Goal: Check status: Check status

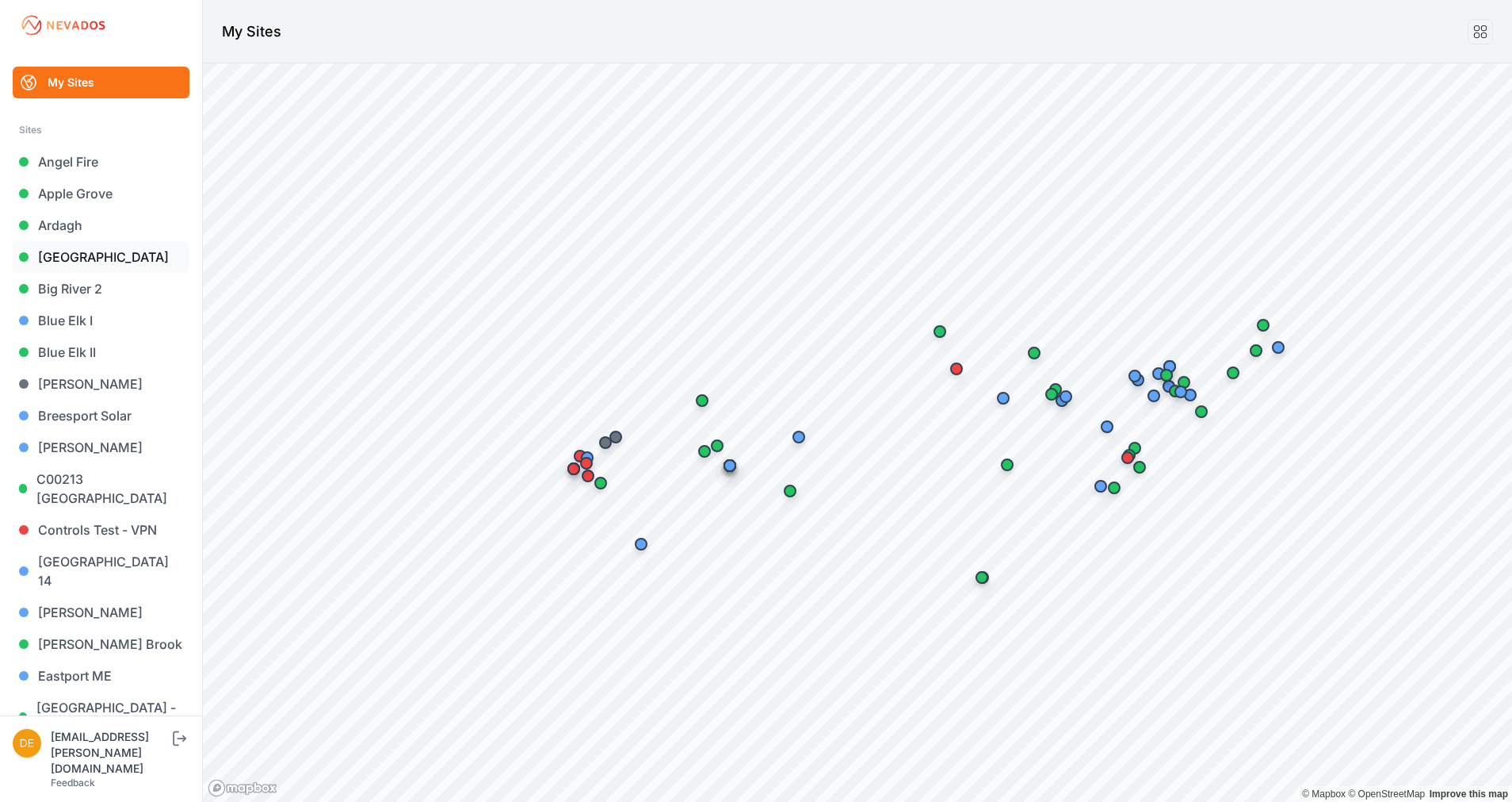
click at [88, 257] on link "[GEOGRAPHIC_DATA]" at bounding box center [101, 257] width 177 height 32
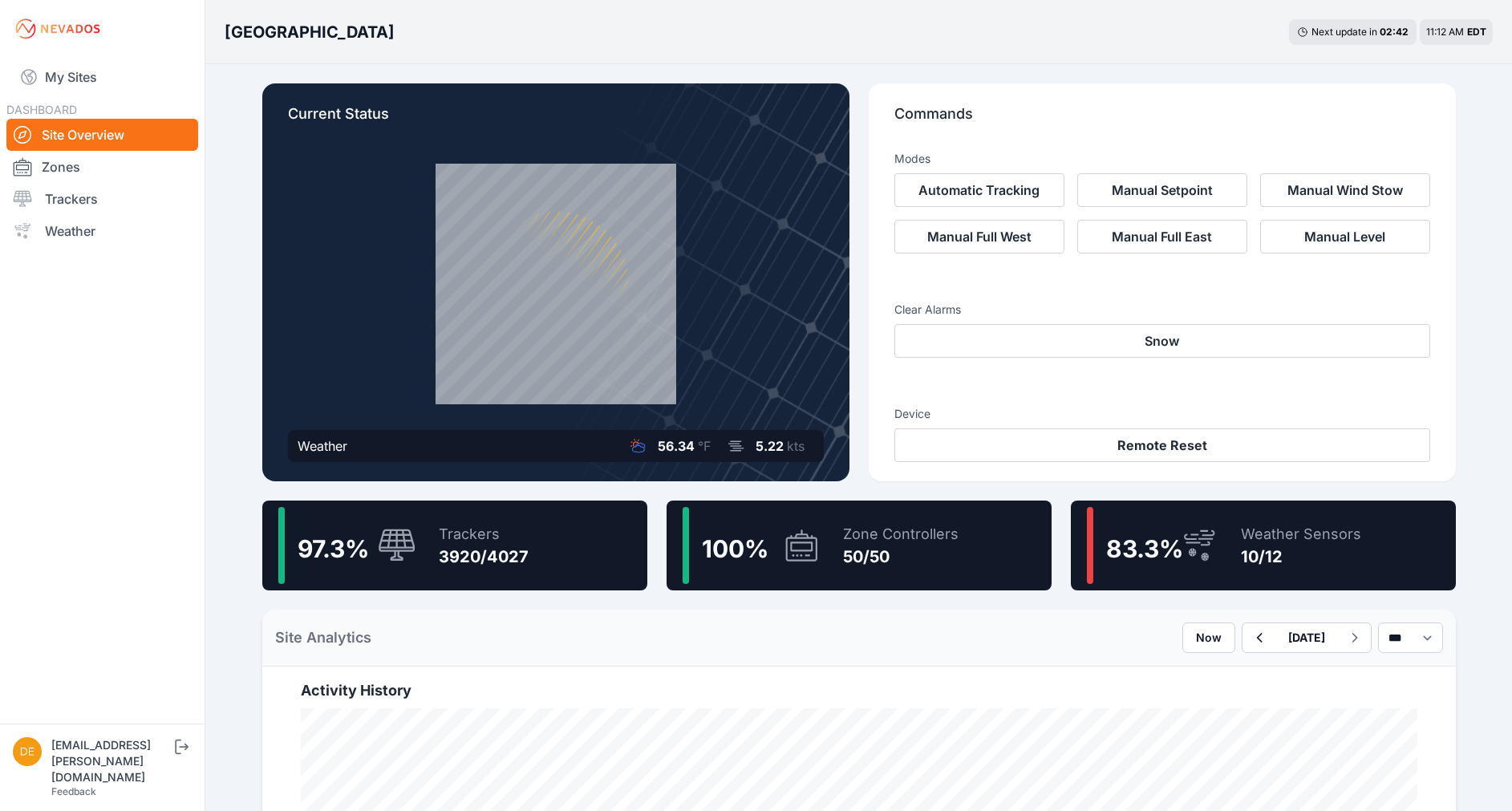
click at [428, 512] on div "Trackers 3920/4027" at bounding box center [476, 545] width 106 height 77
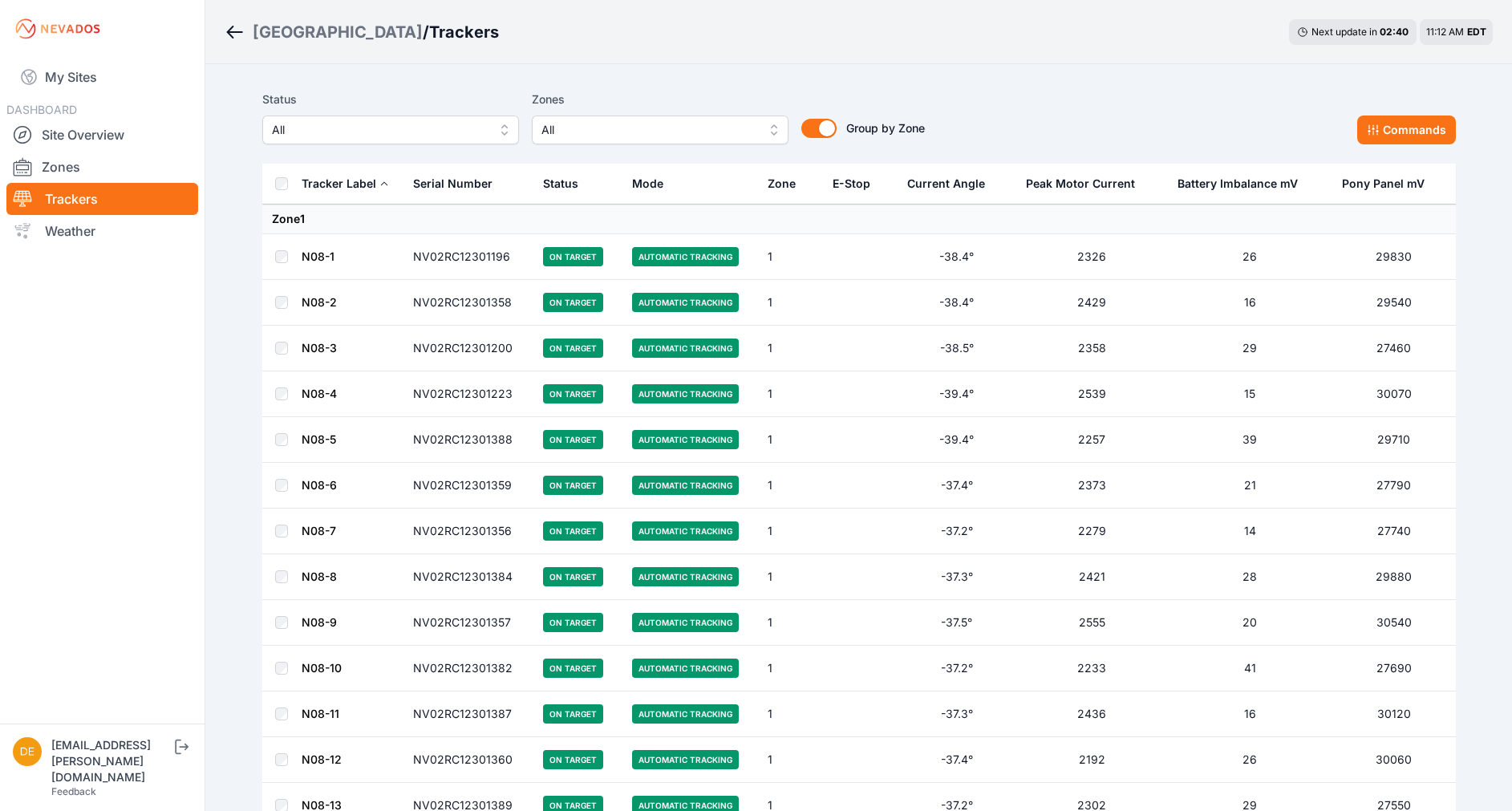
click at [448, 127] on span "All" at bounding box center [380, 130] width 215 height 19
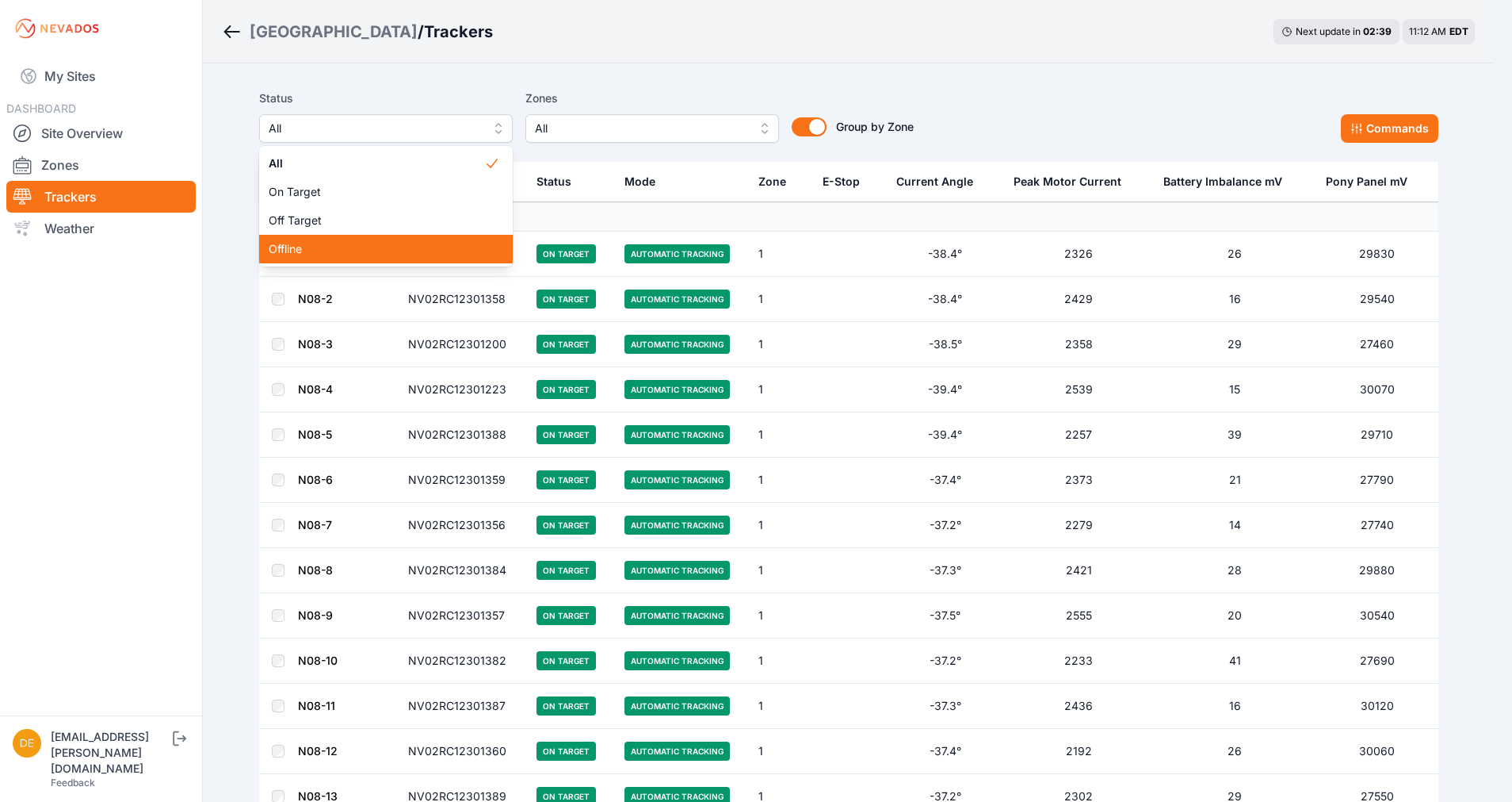
click at [427, 244] on span "Offline" at bounding box center [377, 249] width 216 height 16
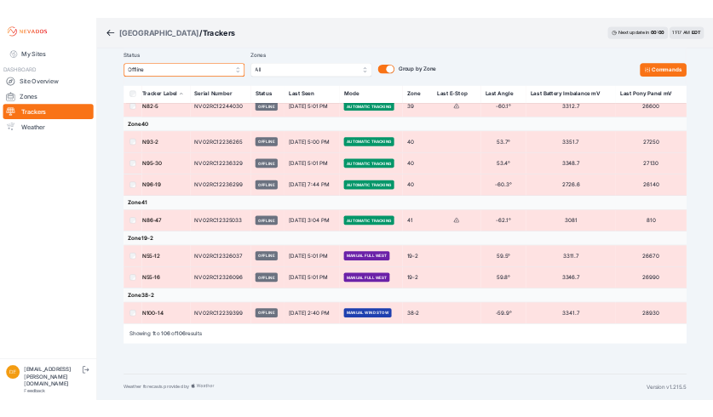
scroll to position [5432, 0]
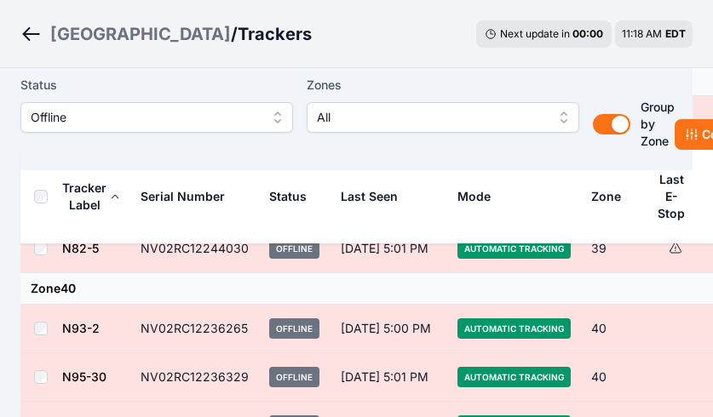
click at [23, 30] on icon "Breadcrumb" at bounding box center [30, 34] width 21 height 20
